Goal: Task Accomplishment & Management: Manage account settings

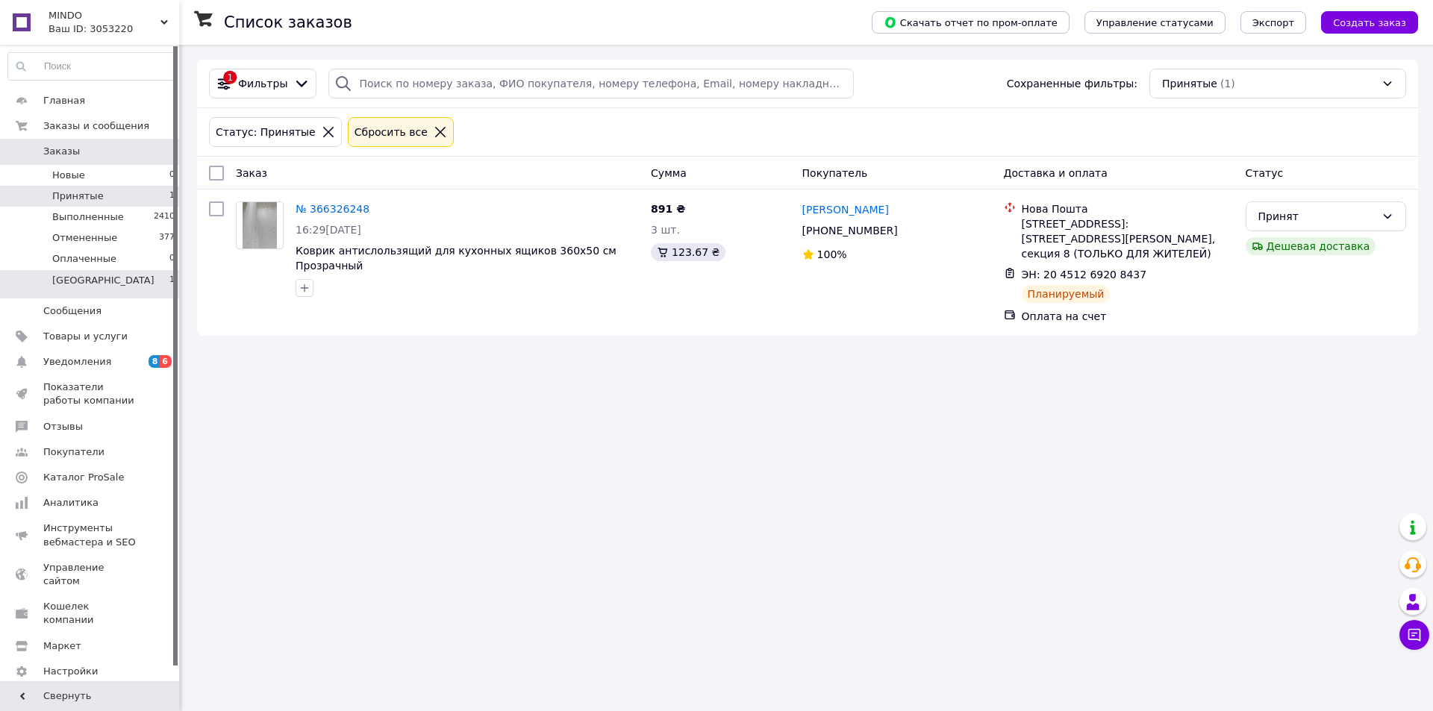
click at [103, 281] on span "[GEOGRAPHIC_DATA]" at bounding box center [103, 280] width 102 height 13
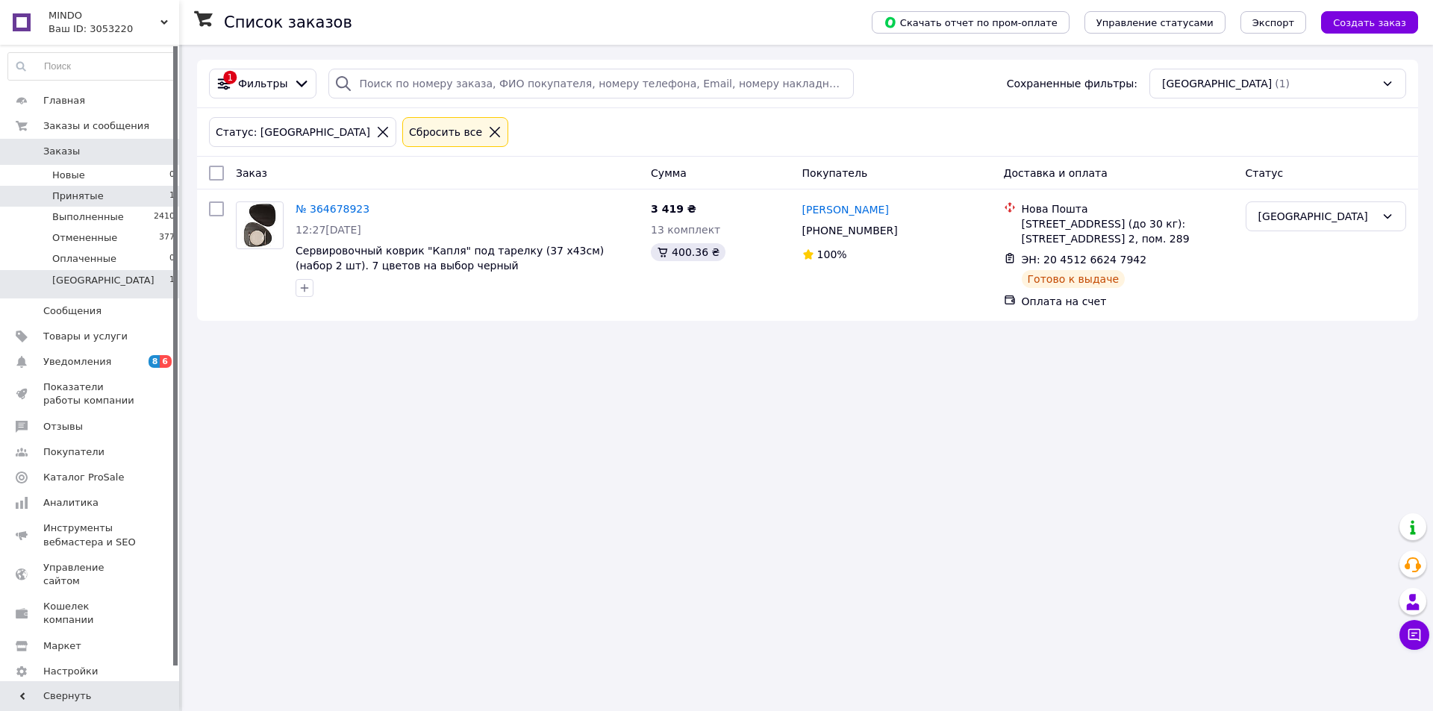
click at [95, 199] on span "Принятые" at bounding box center [77, 196] width 51 height 13
